Goal: Complete application form

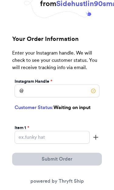
scroll to position [41, 0]
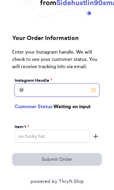
click at [56, 92] on input "Instagram Handle *" at bounding box center [57, 90] width 85 height 13
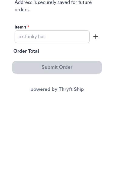
scroll to position [82, 0]
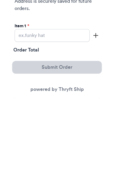
type input "[EMAIL_ADDRESS][DOMAIN_NAME]"
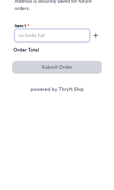
click at [45, 121] on input "Instagram Handle *" at bounding box center [52, 127] width 75 height 13
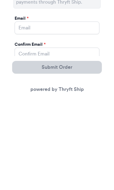
scroll to position [149, 0]
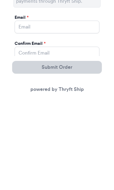
type input "Tshirts"
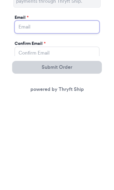
click at [87, 113] on input "Instagram Handle *" at bounding box center [57, 119] width 85 height 13
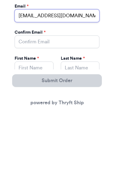
scroll to position [176, 0]
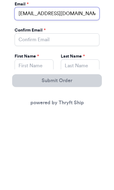
type input "[EMAIL_ADDRESS][DOMAIN_NAME]"
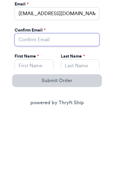
click at [55, 112] on input "Instagram Handle *" at bounding box center [57, 118] width 85 height 13
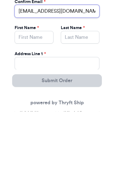
scroll to position [220, 0]
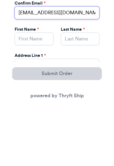
type input "[EMAIL_ADDRESS][DOMAIN_NAME]"
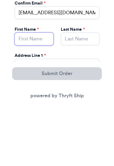
click at [42, 94] on input "Instagram Handle *" at bounding box center [34, 100] width 39 height 13
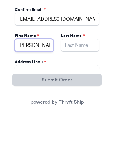
type input "[PERSON_NAME]"
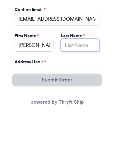
click at [80, 94] on input "Instagram Handle *" at bounding box center [80, 100] width 39 height 13
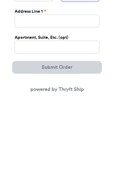
scroll to position [249, 0]
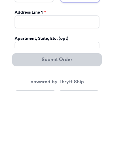
type input "[PERSON_NAME]"
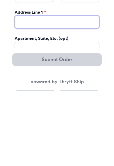
click at [47, 91] on input "Instagram Handle *" at bounding box center [57, 97] width 85 height 13
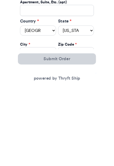
scroll to position [285, 0]
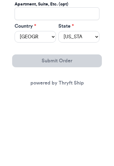
type input "[STREET_ADDRESS]"
click at [95, 105] on select "[US_STATE] [US_STATE] [US_STATE] [US_STATE] [US_STATE] [US_STATE] [US_STATE] [U…" at bounding box center [78, 111] width 41 height 12
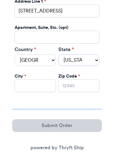
select select "IL"
click at [35, 83] on input "Instagram Handle *" at bounding box center [35, 85] width 41 height 13
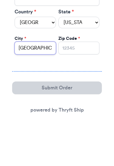
type input "[GEOGRAPHIC_DATA]"
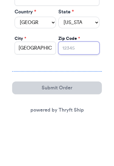
click at [83, 79] on input "Zip Code *" at bounding box center [78, 85] width 41 height 13
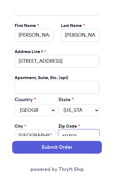
scroll to position [297, 0]
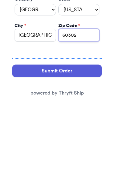
type input "60302"
click at [79, 153] on button "Submit Order" at bounding box center [56, 159] width 89 height 13
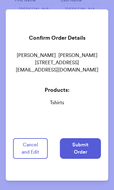
click at [88, 147] on button "Submit Order" at bounding box center [80, 148] width 41 height 21
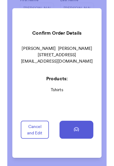
scroll to position [0, 0]
